Goal: Find contact information: Find contact information

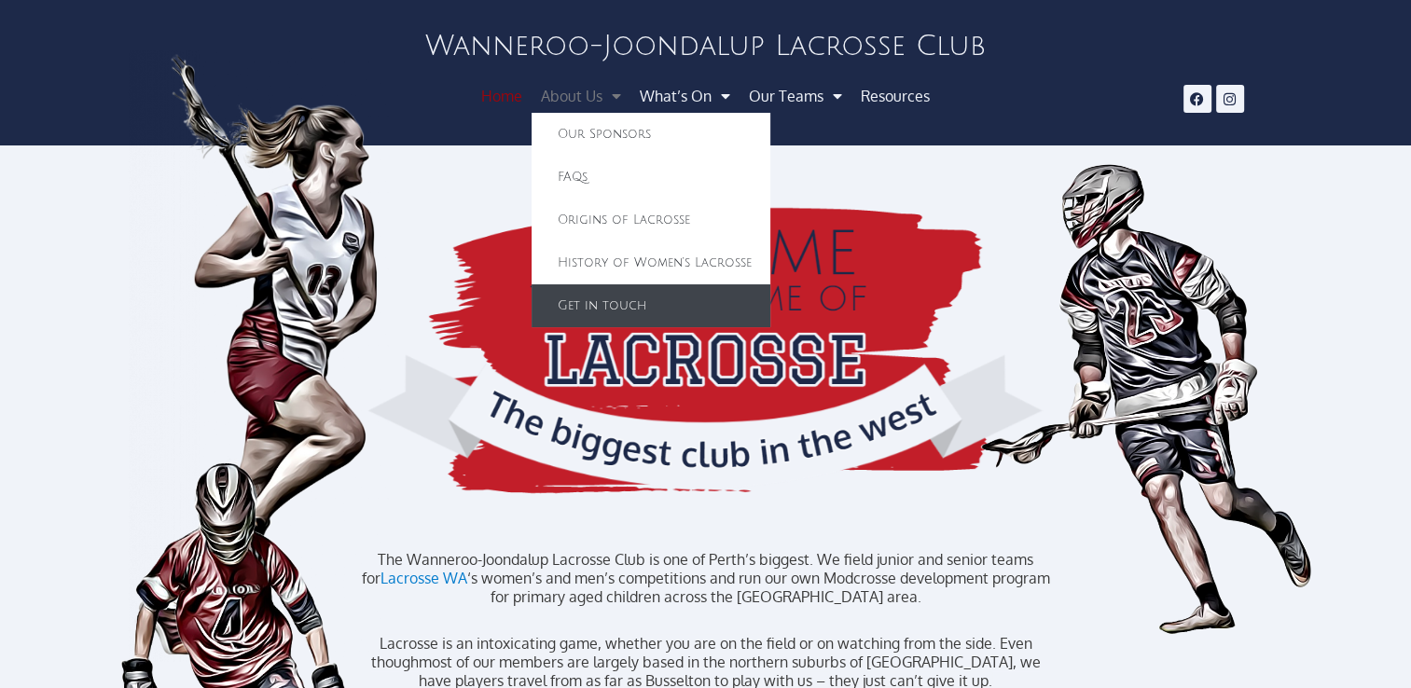
click at [629, 312] on link "Get in touch" at bounding box center [651, 306] width 239 height 43
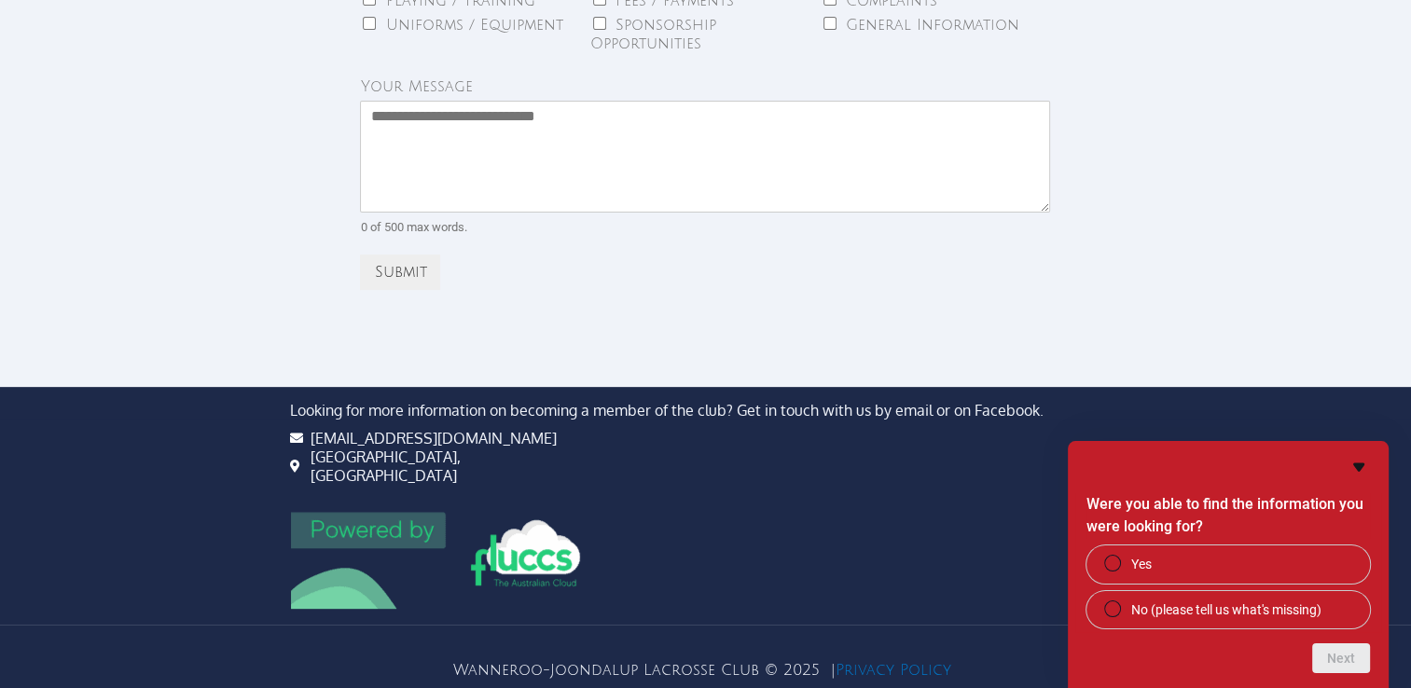
scroll to position [672, 0]
drag, startPoint x: 449, startPoint y: 438, endPoint x: 311, endPoint y: 437, distance: 138.1
click at [311, 437] on li "[EMAIL_ADDRESS][DOMAIN_NAME]" at bounding box center [440, 438] width 300 height 19
copy span "[EMAIL_ADDRESS][DOMAIN_NAME]"
